Goal: Navigation & Orientation: Find specific page/section

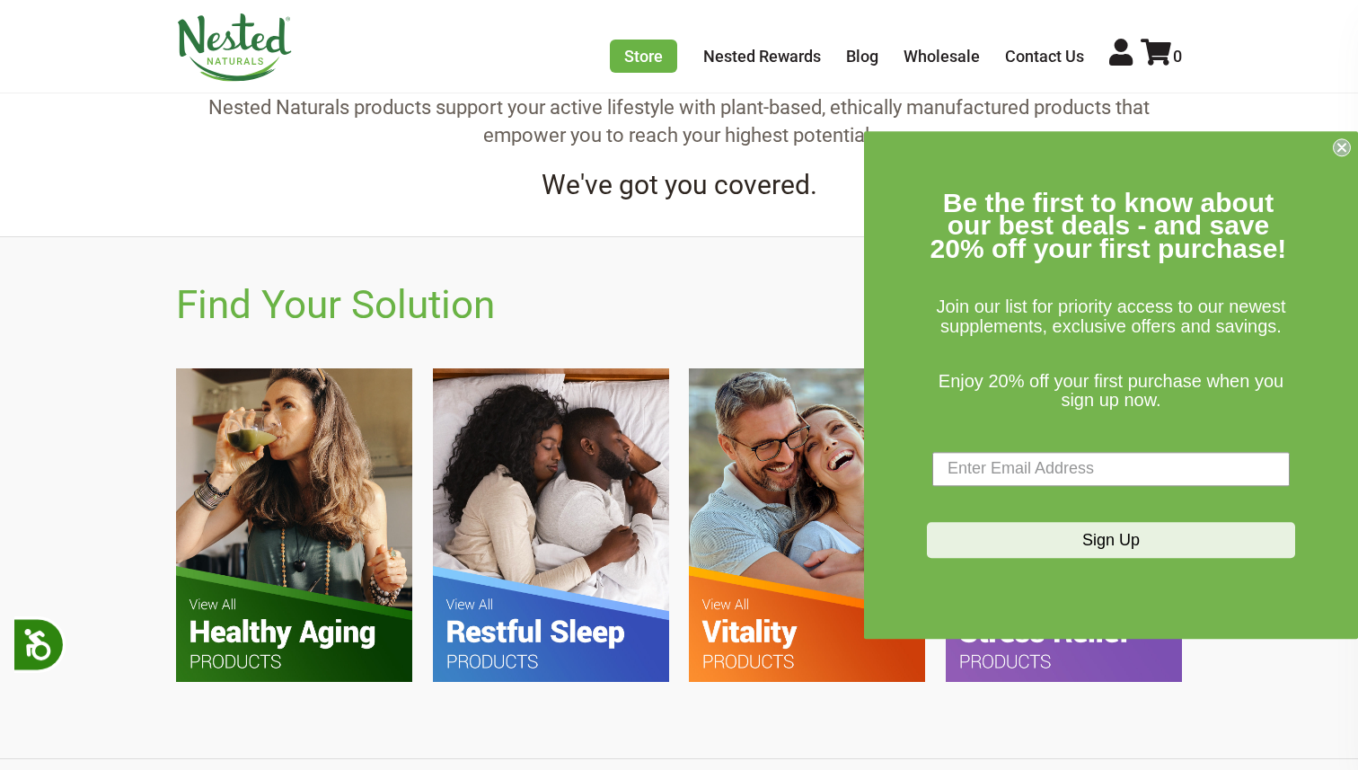
scroll to position [904, 0]
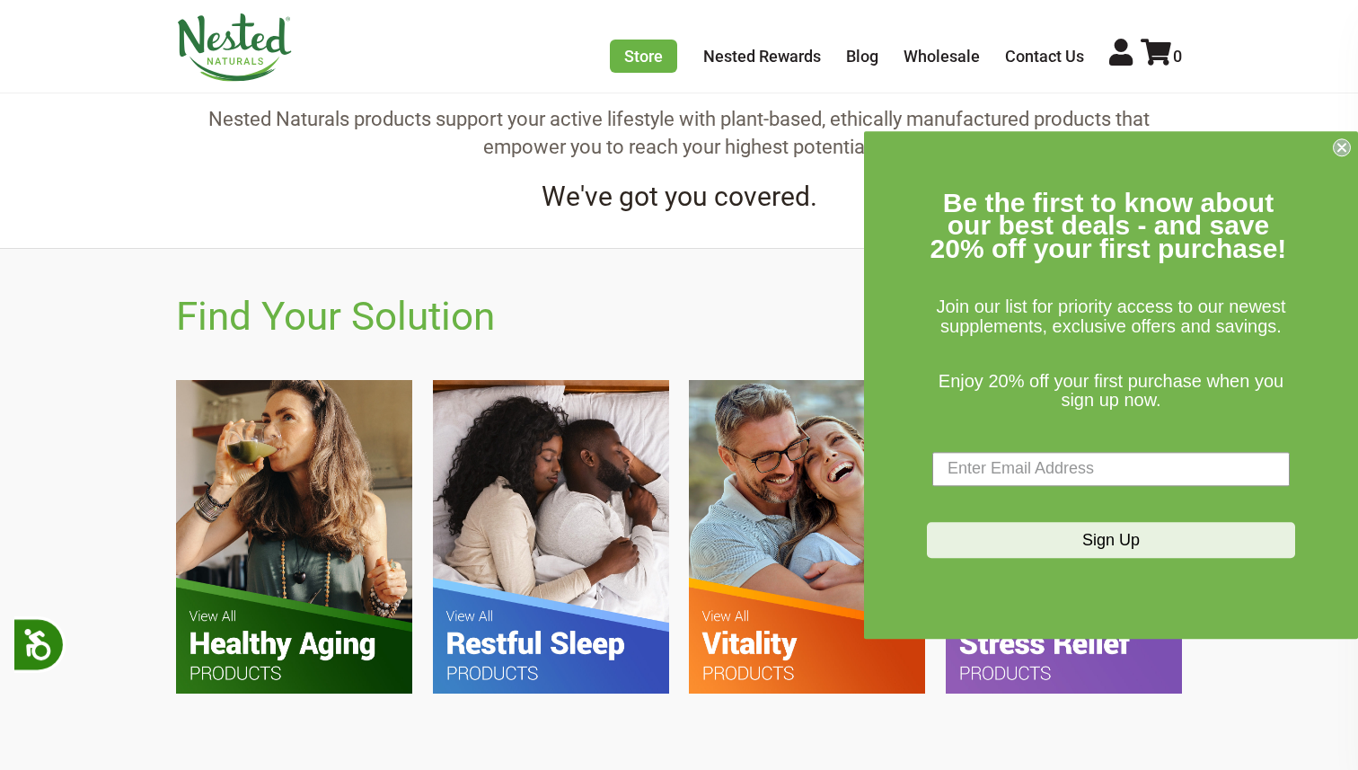
click at [1337, 145] on circle "Close dialog" at bounding box center [1342, 146] width 17 height 17
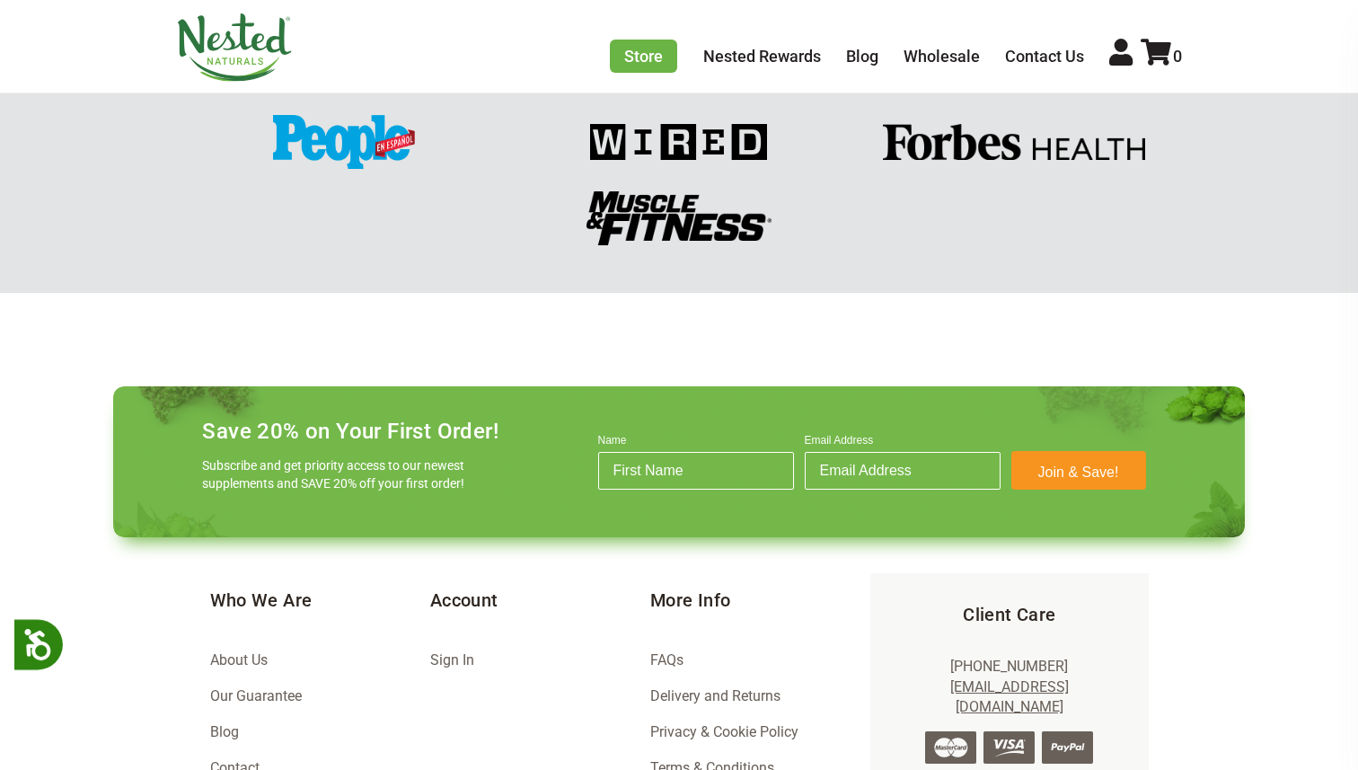
scroll to position [2508, 0]
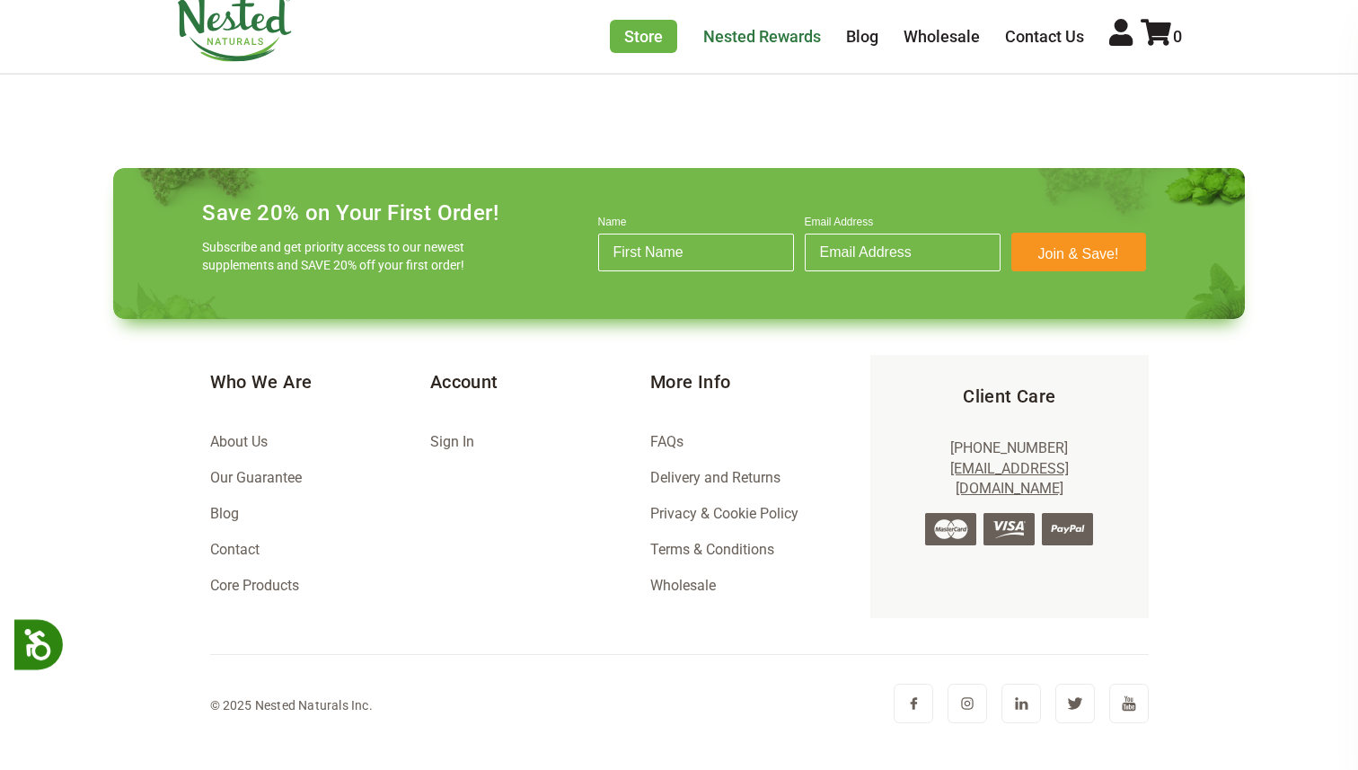
click at [770, 34] on link "Nested Rewards" at bounding box center [762, 36] width 118 height 19
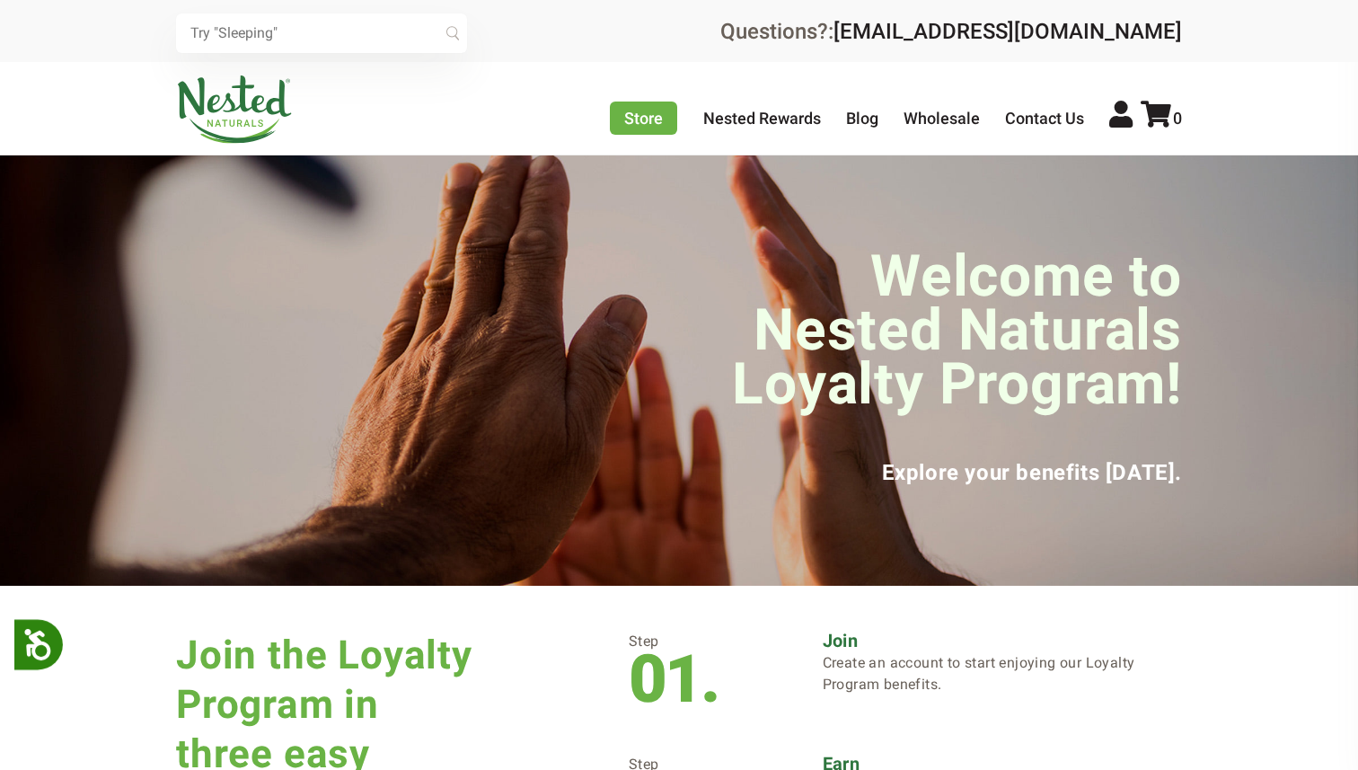
click at [213, 94] on img at bounding box center [234, 109] width 117 height 68
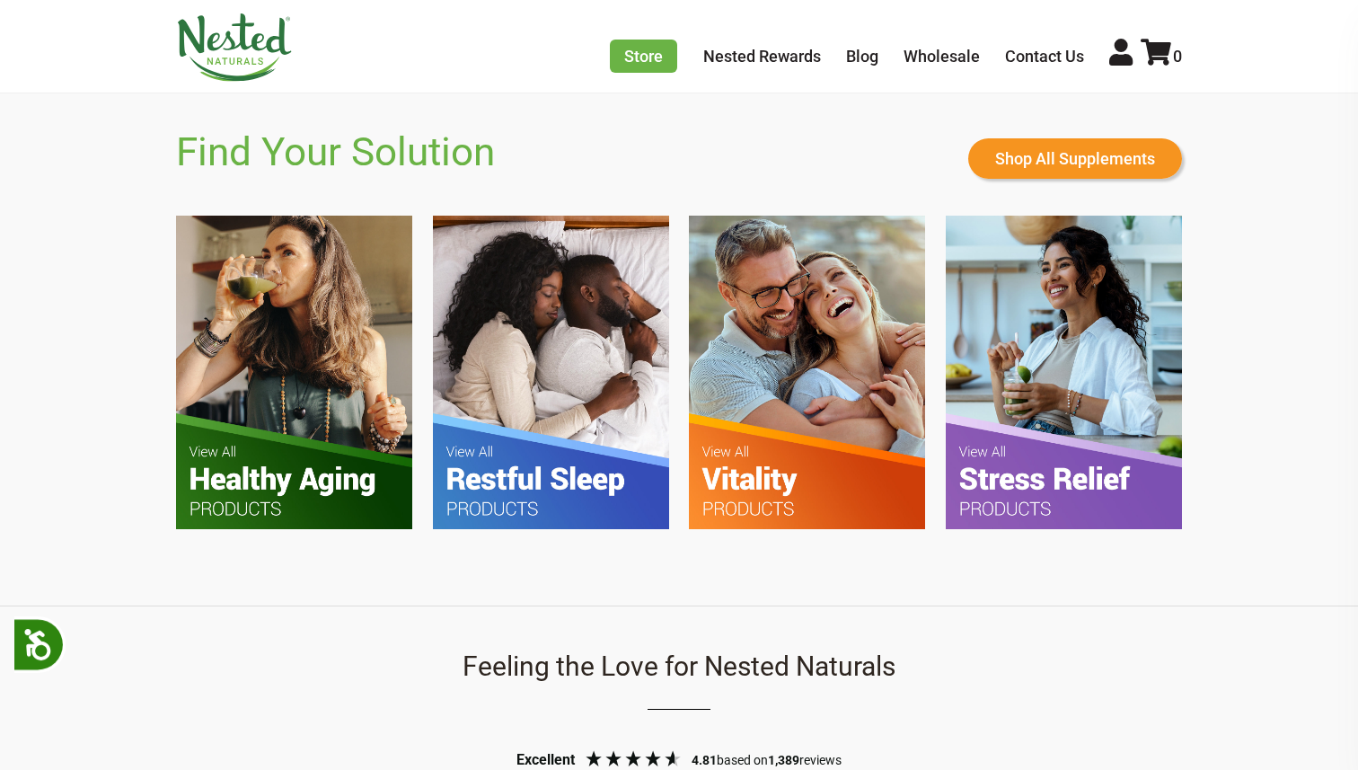
scroll to position [1070, 0]
